Goal: Information Seeking & Learning: Learn about a topic

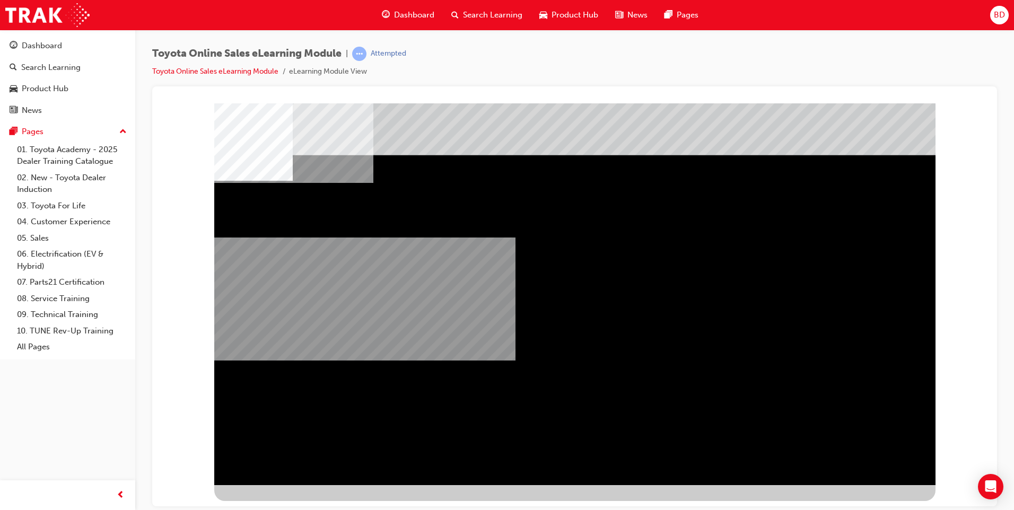
click at [582, 469] on div "multistate" at bounding box center [574, 294] width 721 height 382
